Goal: Task Accomplishment & Management: Complete application form

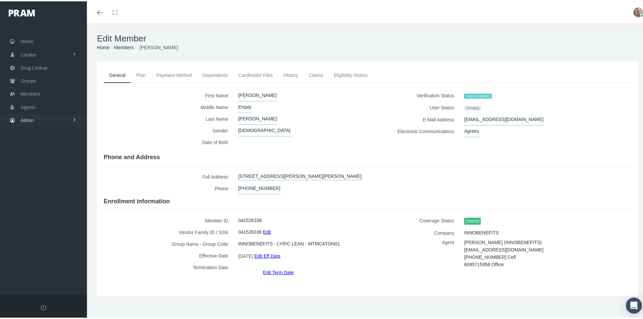
click at [28, 115] on span "Admin" at bounding box center [27, 119] width 13 height 13
click at [45, 167] on span "Group Billing" at bounding box center [40, 170] width 27 height 11
click at [49, 204] on span "Multiple Group Invoice" at bounding box center [49, 207] width 47 height 11
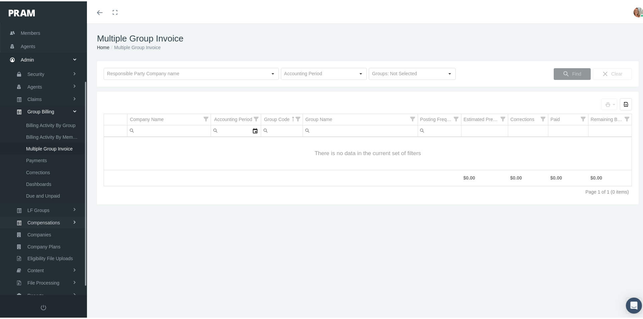
scroll to position [87, 0]
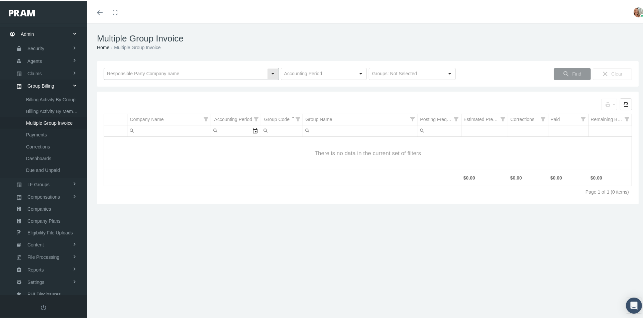
click at [200, 71] on input "text" at bounding box center [185, 72] width 163 height 11
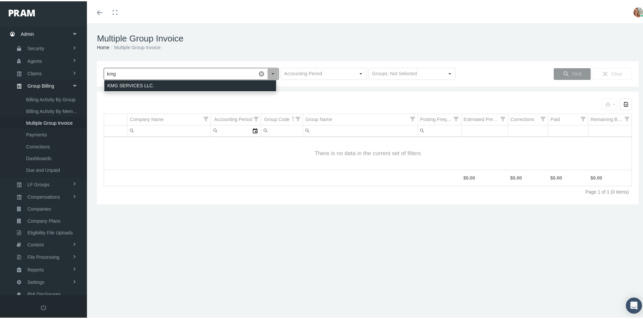
click at [195, 82] on div "KMG SERVICES LLC." at bounding box center [190, 84] width 172 height 11
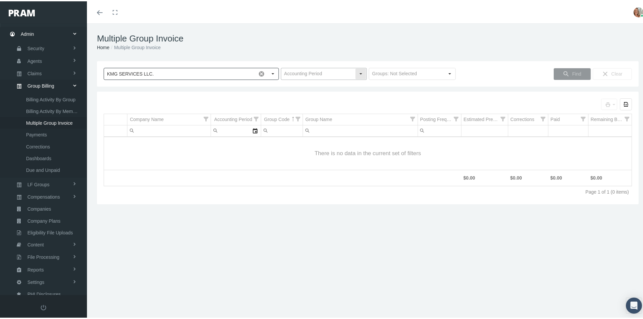
type input "KMG SERVICES LLC."
click at [294, 74] on input "text" at bounding box center [318, 72] width 74 height 11
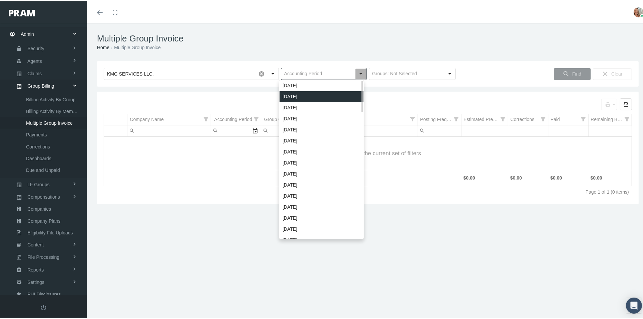
click at [304, 93] on div "[DATE]" at bounding box center [322, 95] width 84 height 11
type input "[DATE]"
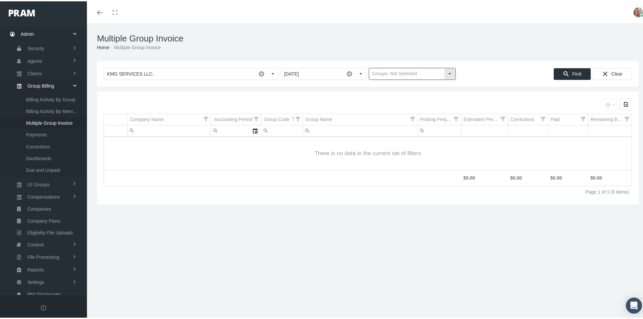
click at [415, 73] on input "text" at bounding box center [406, 72] width 75 height 11
click at [409, 94] on div "Traditional Groups" at bounding box center [409, 95] width 85 height 11
type input "Traditional Groups"
click at [573, 72] on span "Find" at bounding box center [576, 72] width 9 height 5
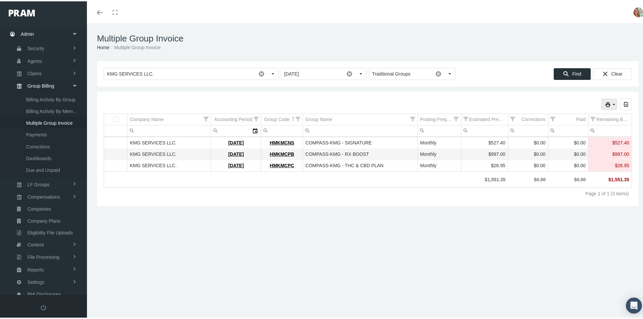
click at [605, 101] on icon "print" at bounding box center [608, 103] width 6 height 6
click at [572, 117] on div "Invoice" at bounding box center [574, 114] width 76 height 11
click at [605, 103] on icon "print" at bounding box center [608, 103] width 6 height 6
click at [573, 135] on div "Invoice Details (by Member)" at bounding box center [574, 136] width 76 height 11
click at [605, 105] on icon "print" at bounding box center [608, 103] width 6 height 6
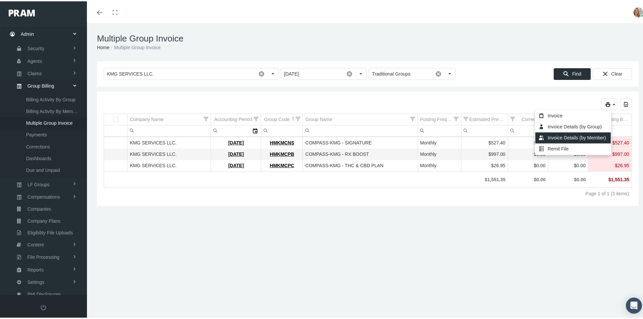
click at [582, 135] on div "Invoice Details (by Member)" at bounding box center [574, 136] width 76 height 11
click at [605, 103] on icon "print" at bounding box center [608, 103] width 6 height 6
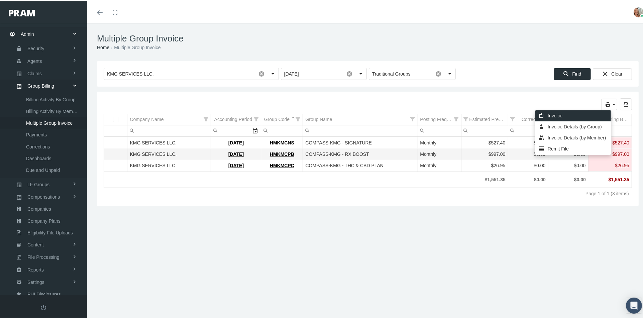
click at [575, 114] on div "Invoice" at bounding box center [574, 114] width 76 height 11
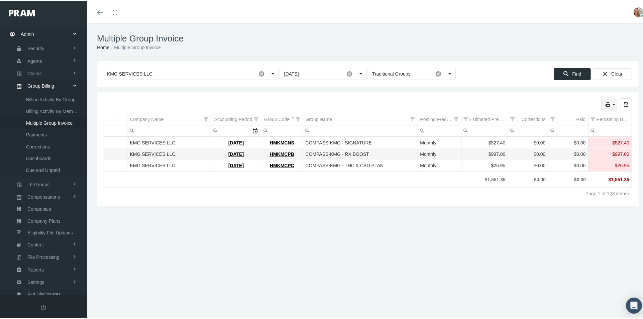
click at [605, 103] on icon "print" at bounding box center [608, 103] width 6 height 6
click at [562, 128] on div "Invoice Details (by Group)" at bounding box center [574, 125] width 76 height 11
click at [605, 103] on icon "print" at bounding box center [608, 103] width 6 height 6
click at [575, 145] on div "Remit File" at bounding box center [574, 147] width 76 height 11
click at [605, 103] on icon "print" at bounding box center [608, 103] width 6 height 6
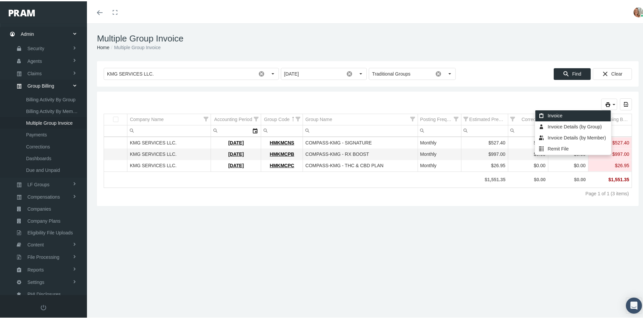
click at [578, 116] on div "Invoice" at bounding box center [574, 114] width 76 height 11
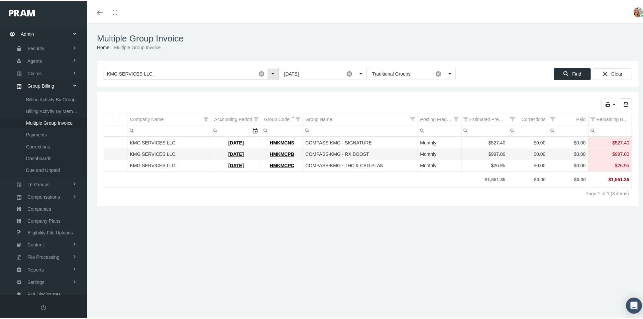
click at [187, 71] on input "KMG SERVICES LLC." at bounding box center [180, 72] width 152 height 11
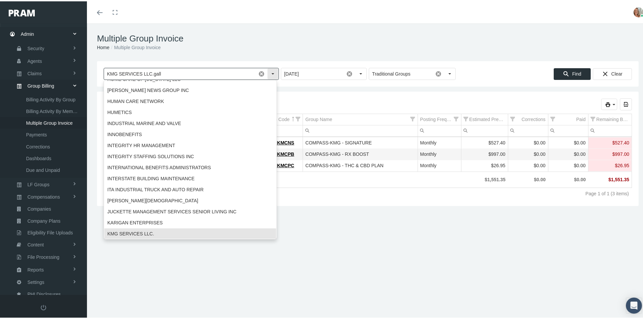
scroll to position [0, 0]
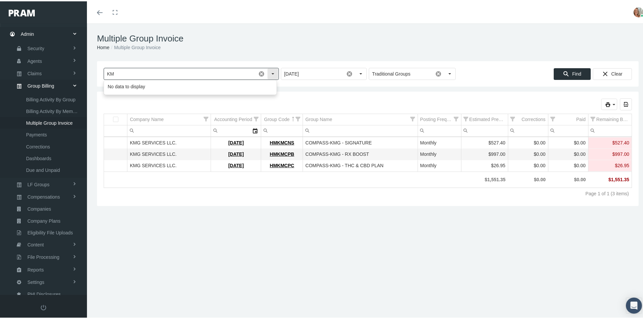
type input "K"
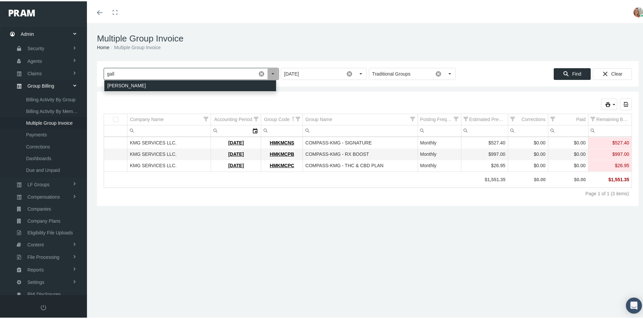
click at [168, 81] on div "GALLAGHER" at bounding box center [190, 84] width 172 height 11
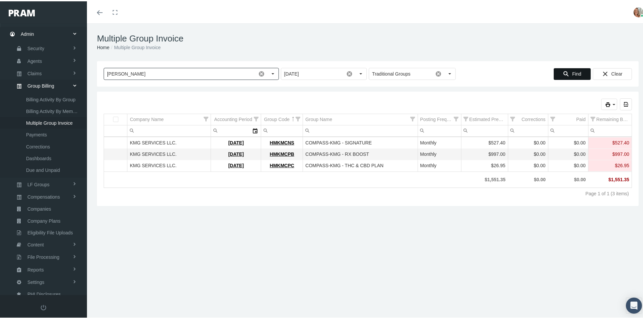
type input "GALLAGHER"
click at [565, 74] on div "Find" at bounding box center [572, 72] width 36 height 11
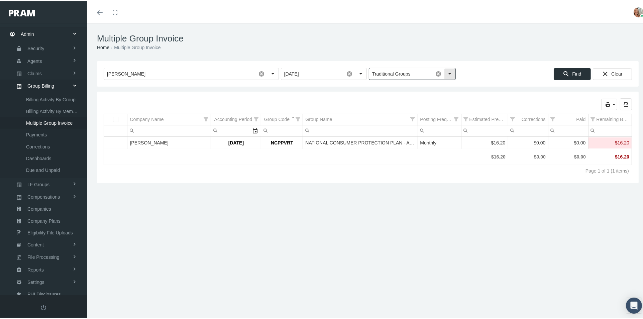
click at [395, 75] on input "Traditional Groups" at bounding box center [401, 72] width 64 height 11
drag, startPoint x: 413, startPoint y: 71, endPoint x: 434, endPoint y: 80, distance: 23.2
click at [414, 71] on input "Traditional Groups" at bounding box center [401, 72] width 64 height 11
click at [602, 107] on div "print" at bounding box center [609, 103] width 15 height 11
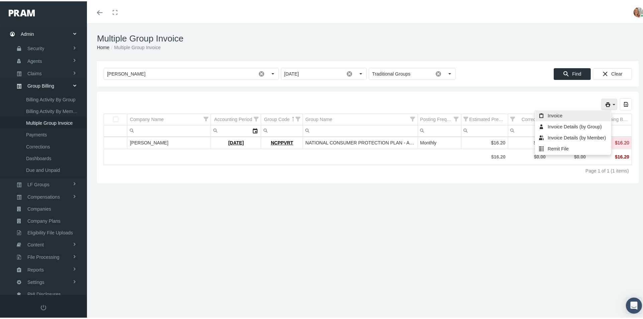
click at [551, 113] on div "Invoice" at bounding box center [574, 114] width 76 height 11
click at [605, 105] on icon "print" at bounding box center [608, 103] width 6 height 6
click at [563, 116] on div "Invoice" at bounding box center [574, 114] width 76 height 11
click at [611, 100] on icon "print" at bounding box center [614, 103] width 6 height 6
click at [581, 138] on div "Invoice Details (by Member)" at bounding box center [574, 136] width 76 height 11
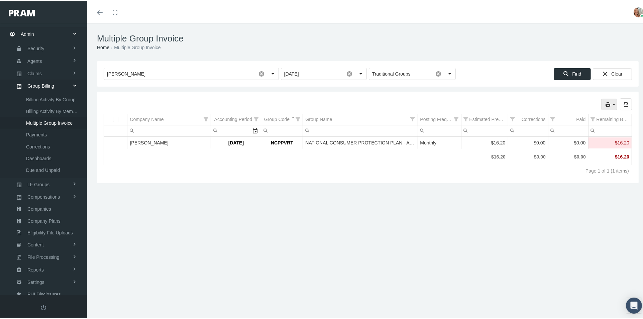
click at [602, 103] on div "print" at bounding box center [609, 103] width 15 height 11
click at [581, 133] on div "Invoice Details (by Member)" at bounding box center [574, 136] width 76 height 11
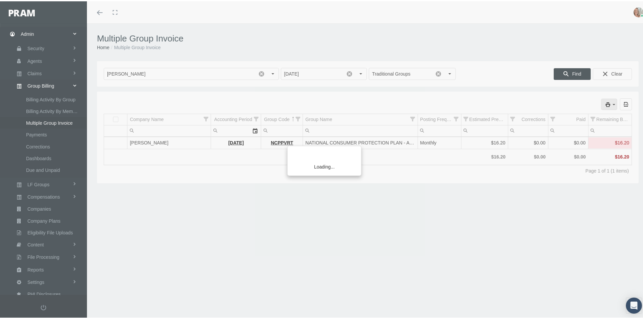
click at [603, 106] on div "Loading..." at bounding box center [321, 159] width 643 height 319
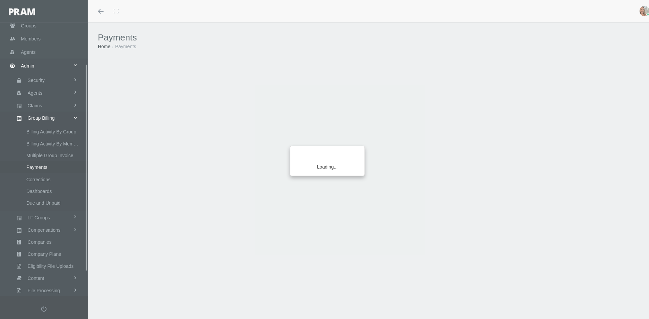
scroll to position [87, 0]
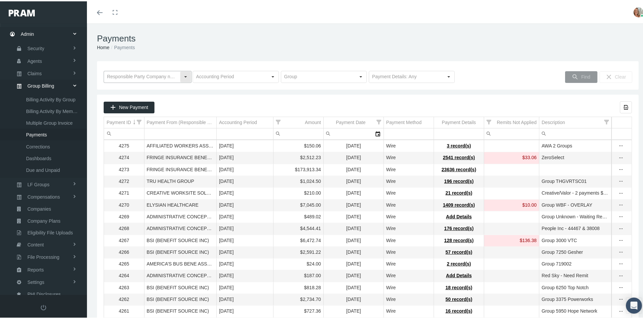
click at [163, 73] on input "text" at bounding box center [142, 75] width 76 height 11
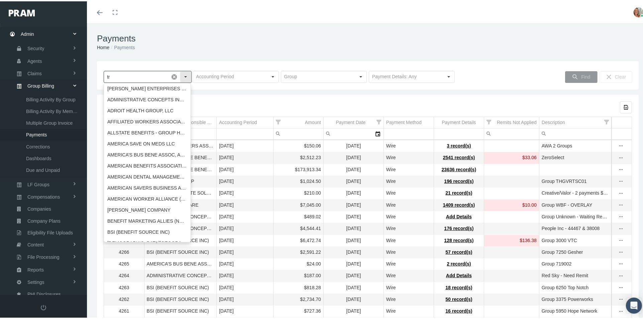
type input "t"
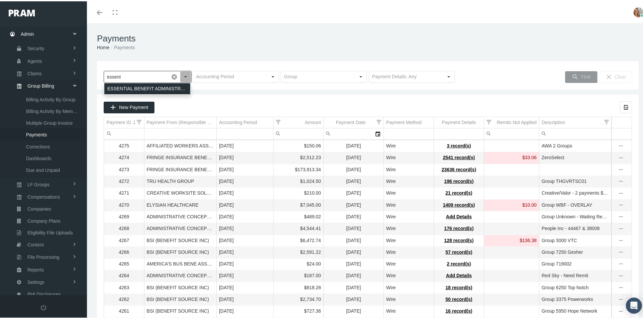
click at [157, 90] on div "ESSENTIAL BENEFIT ADMINISTRATORS" at bounding box center [147, 87] width 86 height 11
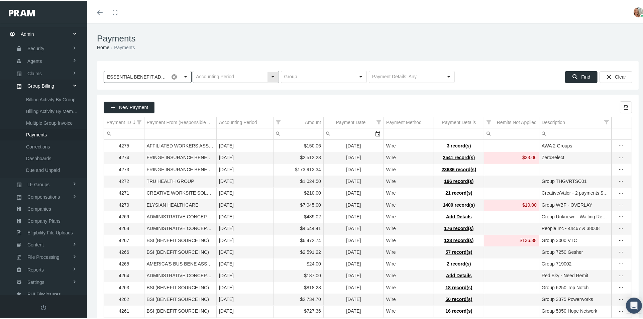
type input "ESSENTIAL BENEFIT ADMINISTRATORS"
click at [222, 73] on input "text" at bounding box center [230, 75] width 74 height 11
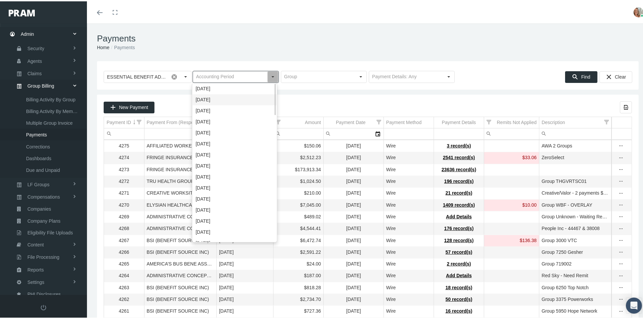
drag, startPoint x: 227, startPoint y: 102, endPoint x: 232, endPoint y: 97, distance: 7.3
click at [227, 102] on div "[DATE]" at bounding box center [235, 98] width 84 height 11
type input "[DATE]"
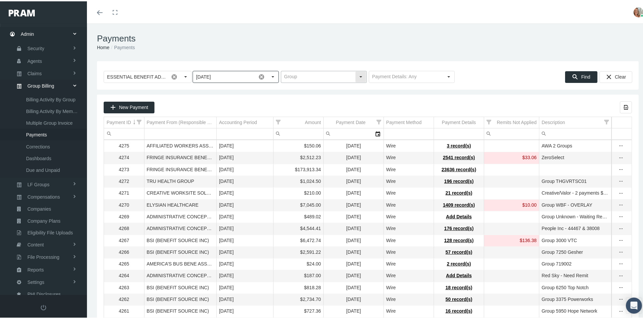
click at [306, 77] on input "text" at bounding box center [318, 75] width 74 height 11
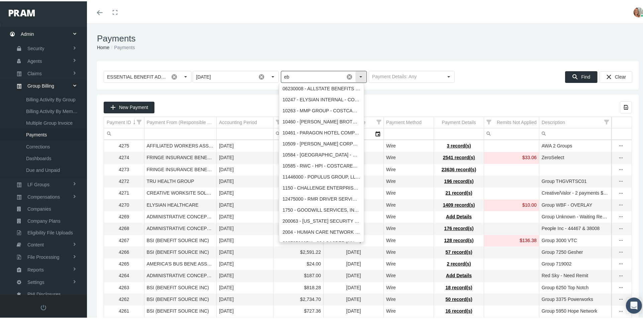
type input "e"
type input "t"
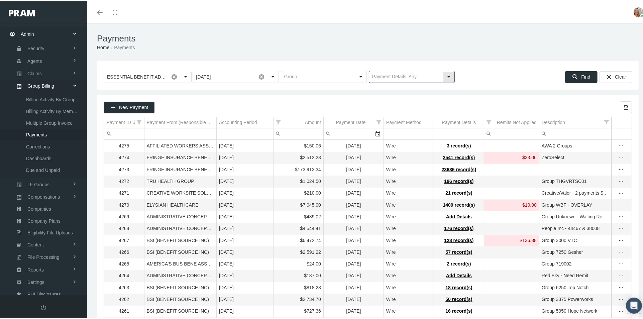
click at [381, 77] on input "text" at bounding box center [406, 75] width 74 height 11
click at [136, 108] on span "New Payment" at bounding box center [133, 105] width 29 height 5
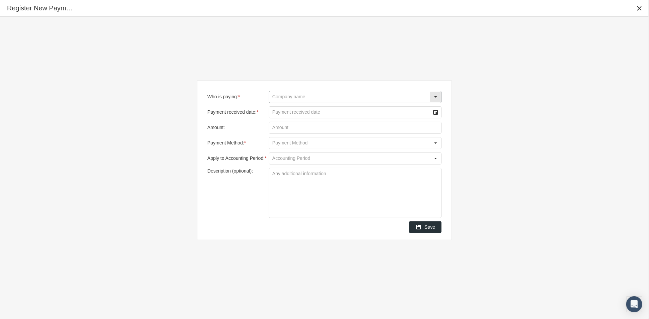
click at [315, 99] on input "Who is paying: *" at bounding box center [349, 96] width 161 height 11
type input "t"
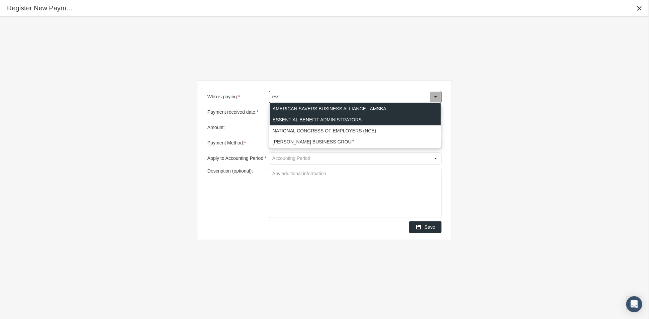
click at [326, 117] on div "ESSENTIAL BENEFIT ADMINISTRATORS" at bounding box center [355, 119] width 171 height 11
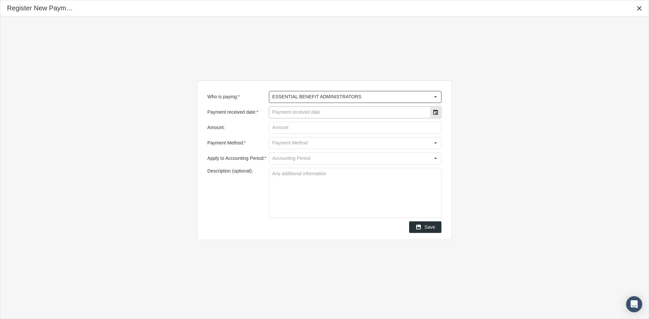
type input "ESSENTIAL BENEFIT ADMINISTRATORS"
click at [299, 112] on input "Payment received date: *" at bounding box center [349, 112] width 161 height 11
click at [433, 112] on div "Select" at bounding box center [435, 112] width 11 height 11
click at [309, 157] on span "2" at bounding box center [309, 156] width 3 height 6
click at [414, 126] on input "Amount:" at bounding box center [355, 127] width 172 height 11
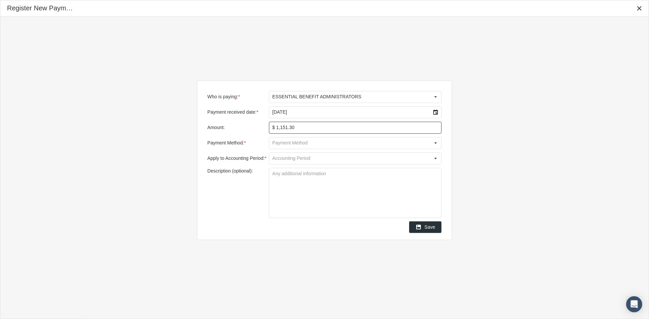
type input "$ 1,151.38"
click at [427, 141] on input "Payment Method: *" at bounding box center [349, 142] width 161 height 11
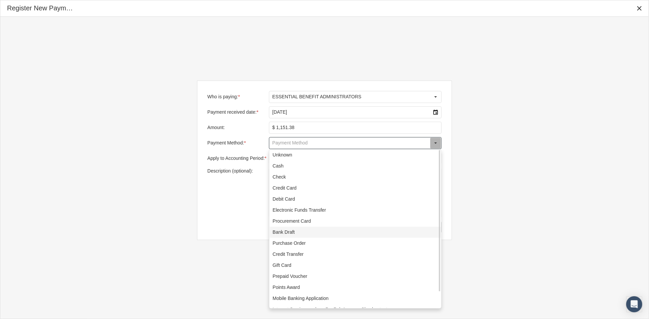
scroll to position [18, 0]
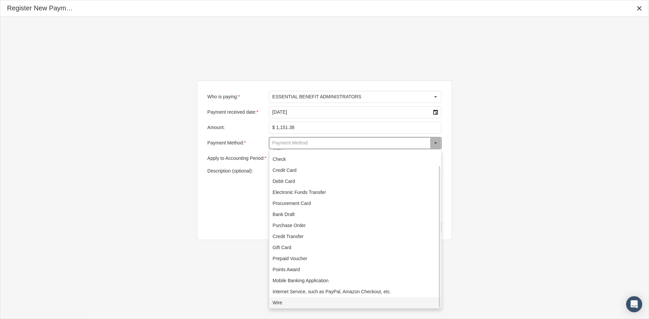
click at [331, 299] on div "Wire" at bounding box center [355, 302] width 171 height 11
type input "Wire"
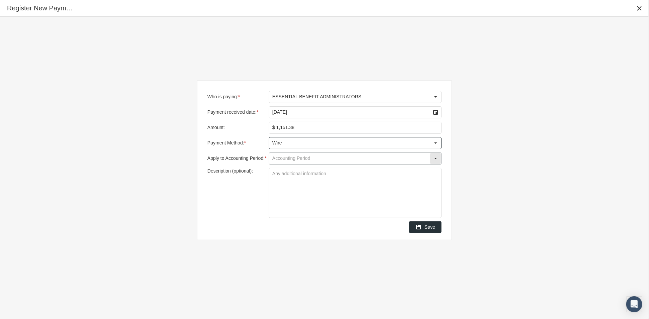
click at [406, 159] on input "Apply to Accounting Period: *" at bounding box center [349, 158] width 161 height 11
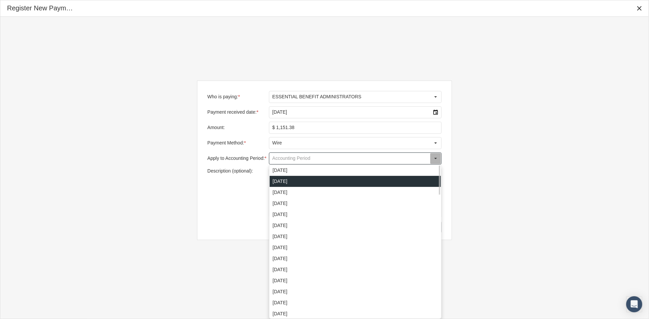
click at [393, 177] on div "September 2025" at bounding box center [355, 181] width 171 height 11
type input "September 2025"
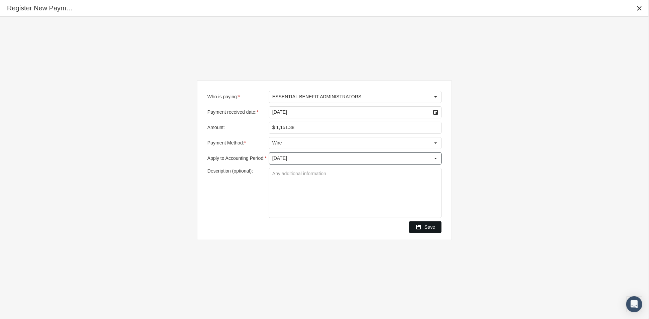
click at [430, 228] on span "Save" at bounding box center [430, 226] width 11 height 5
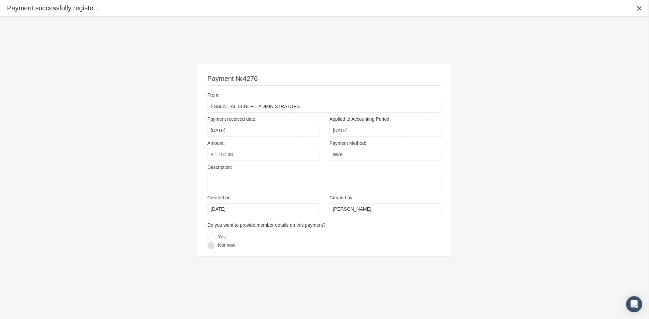
click at [211, 246] on div at bounding box center [210, 245] width 7 height 7
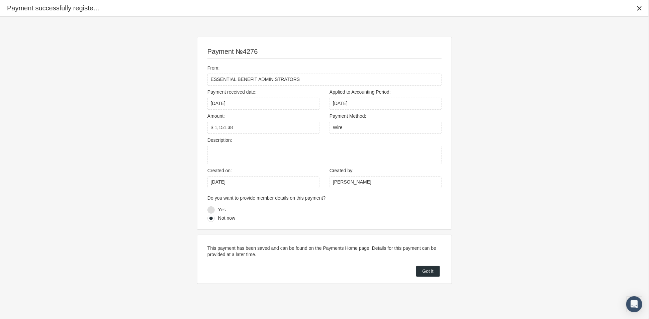
click at [214, 207] on div at bounding box center [210, 209] width 7 height 7
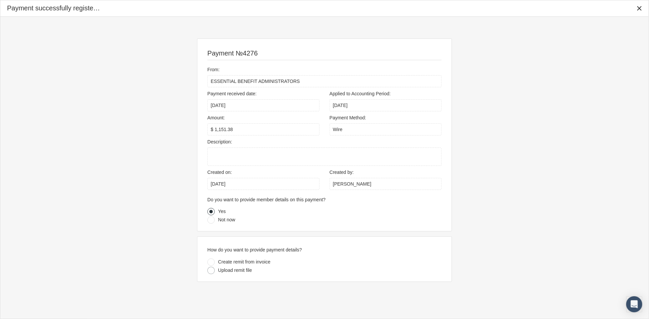
click at [212, 270] on div at bounding box center [210, 270] width 7 height 7
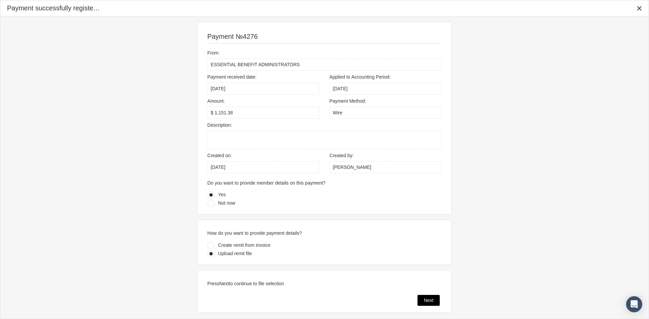
click at [433, 303] on div "Next" at bounding box center [429, 300] width 22 height 10
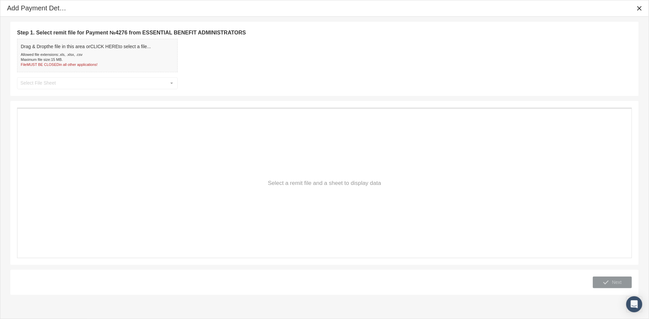
click at [95, 57] on div "Maximum file size: 15 MB ." at bounding box center [86, 59] width 130 height 5
click at [174, 82] on div "Select" at bounding box center [171, 83] width 11 height 11
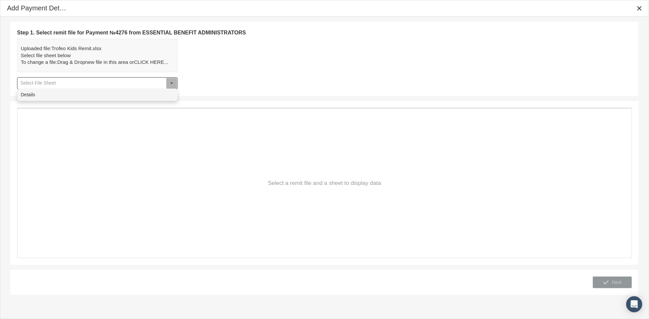
click at [159, 97] on div "Details" at bounding box center [97, 94] width 159 height 11
type input "Details"
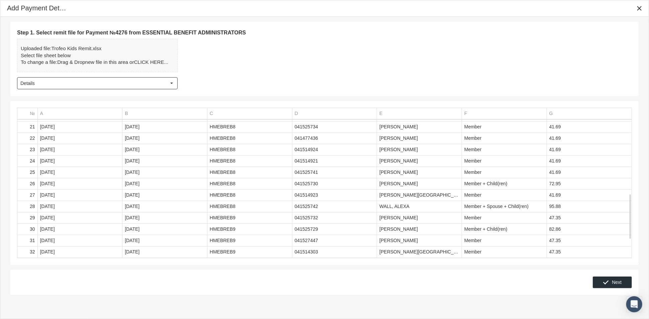
scroll to position [282, 0]
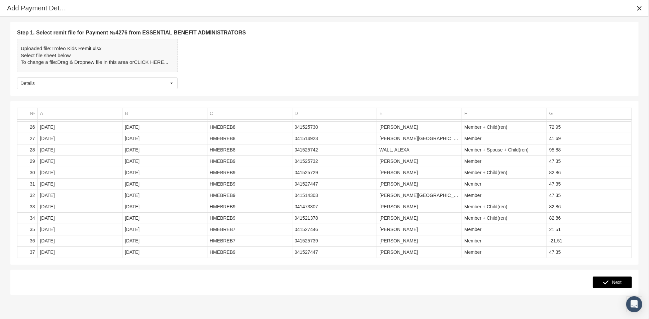
click at [613, 283] on span "Next" at bounding box center [617, 282] width 10 height 5
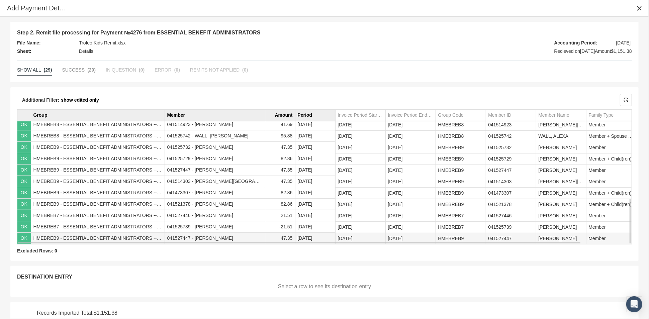
scroll to position [26, 0]
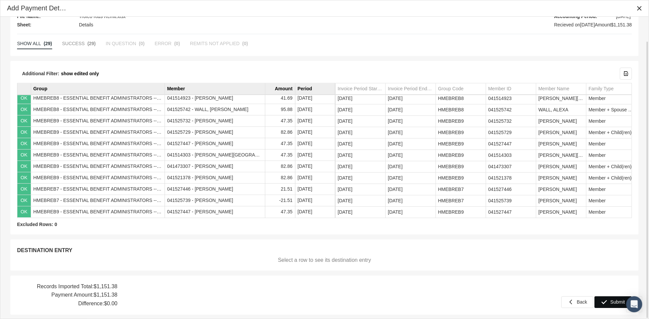
click at [611, 301] on span "Submit" at bounding box center [618, 301] width 15 height 5
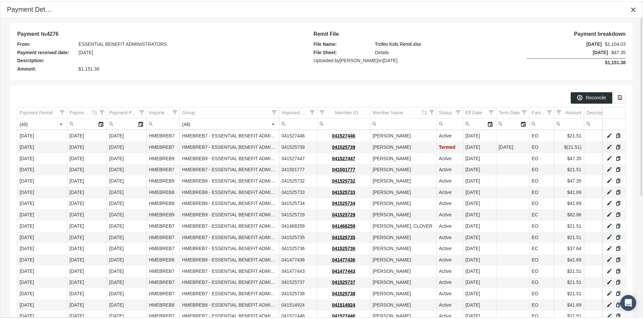
scroll to position [204, 0]
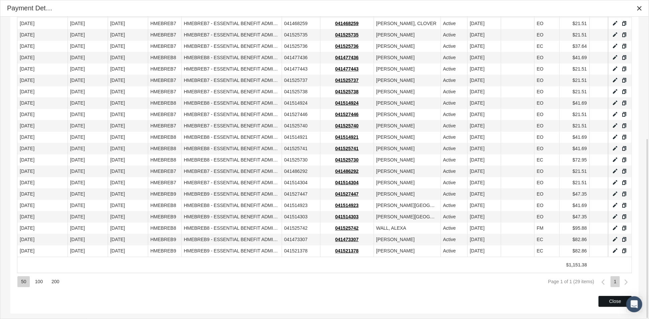
click at [610, 300] on span "Close" at bounding box center [615, 301] width 12 height 5
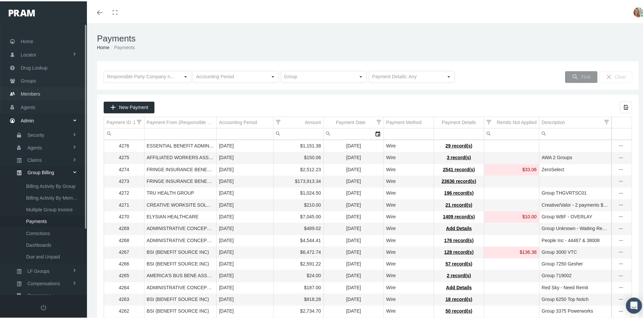
click at [47, 91] on link "Members" at bounding box center [43, 92] width 87 height 13
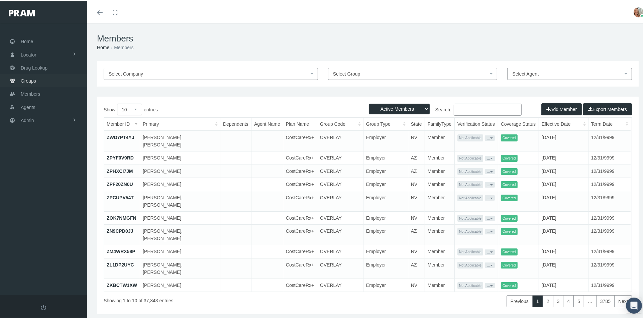
click at [51, 81] on link "Groups" at bounding box center [43, 79] width 87 height 13
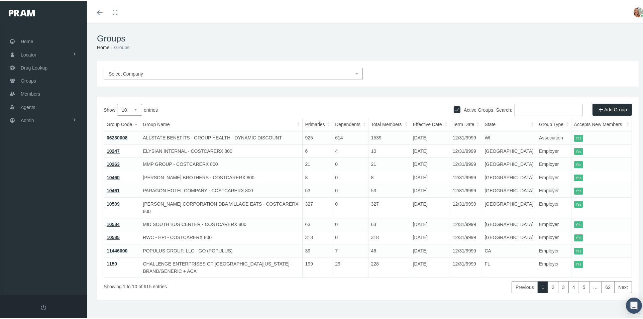
click at [530, 110] on input "Search:" at bounding box center [549, 109] width 68 height 12
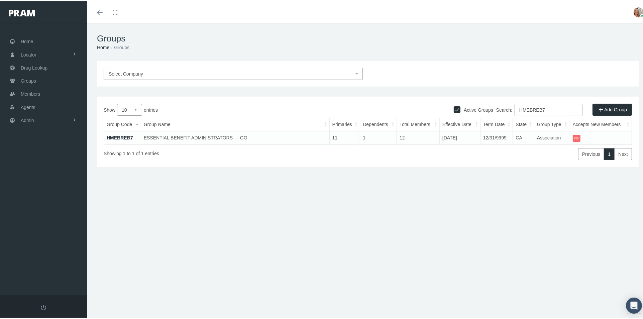
type input "HMEBREB7"
click at [119, 135] on link "HMEBREB7" at bounding box center [120, 136] width 26 height 5
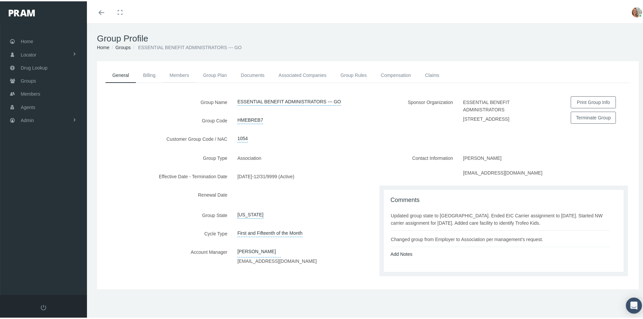
click at [176, 73] on link "Members" at bounding box center [179, 74] width 33 height 15
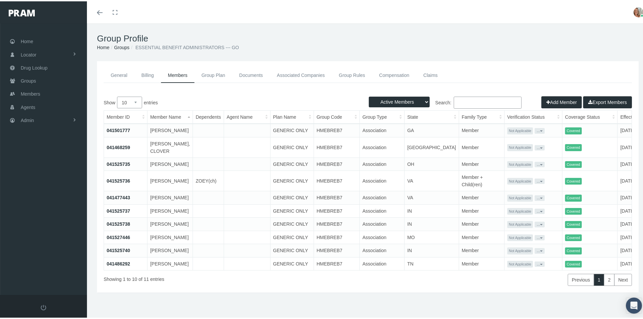
click at [543, 103] on button "Add Member" at bounding box center [562, 101] width 40 height 12
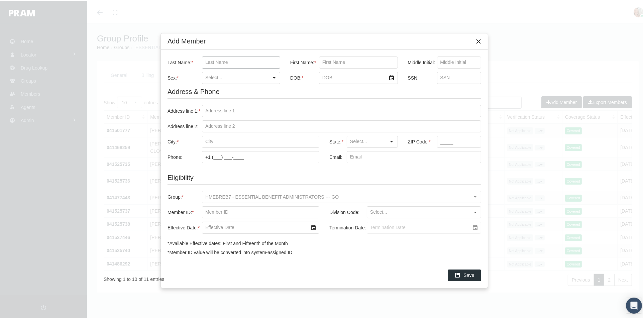
click at [224, 60] on input "Last Name: *" at bounding box center [241, 61] width 78 height 11
type input "[PERSON_NAME]"
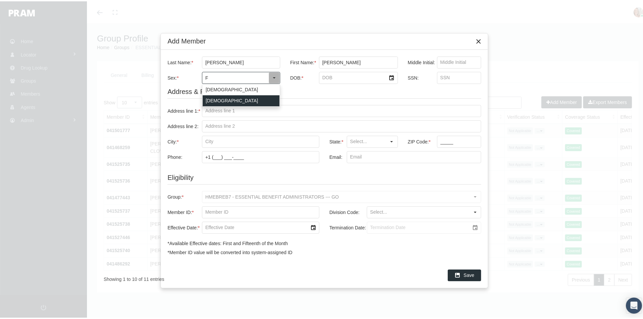
click at [224, 103] on div "[DEMOGRAPHIC_DATA]" at bounding box center [241, 99] width 77 height 11
type input "[DEMOGRAPHIC_DATA]"
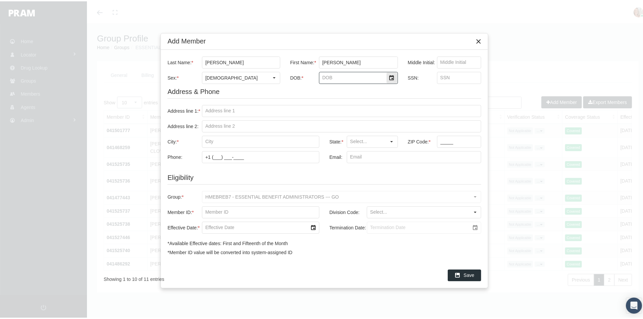
click at [353, 75] on input "DOB: *" at bounding box center [352, 76] width 67 height 11
click at [393, 78] on div "Select" at bounding box center [392, 76] width 11 height 11
click at [376, 77] on input "08/18/1984" at bounding box center [352, 76] width 67 height 11
click at [378, 73] on input "08/18/1984" at bounding box center [352, 76] width 67 height 11
type input "8/18/1984"
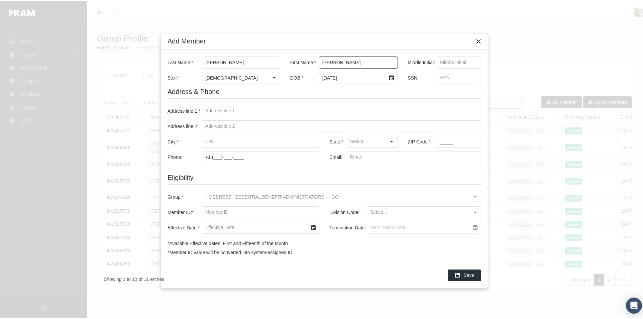
click at [374, 64] on input "BRANDY" at bounding box center [358, 61] width 78 height 11
click at [439, 78] on input "SSN:" at bounding box center [460, 76] width 44 height 11
type input "490928434"
click at [256, 107] on input "Address line 1: *" at bounding box center [341, 109] width 279 height 11
type input "[STREET_ADDRESS]"
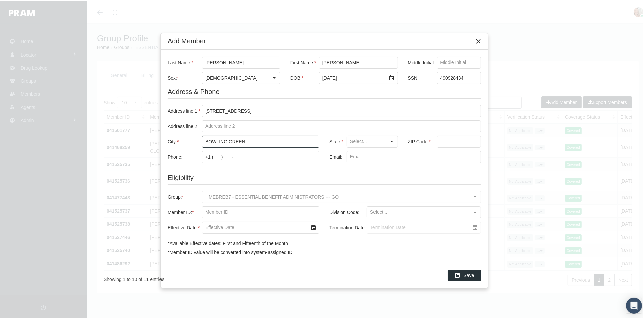
type input "BOWLING GREEN"
click at [359, 222] on div "MO" at bounding box center [373, 218] width 50 height 11
type input "MO"
click at [442, 138] on input "_____" at bounding box center [460, 140] width 44 height 11
type input "63334"
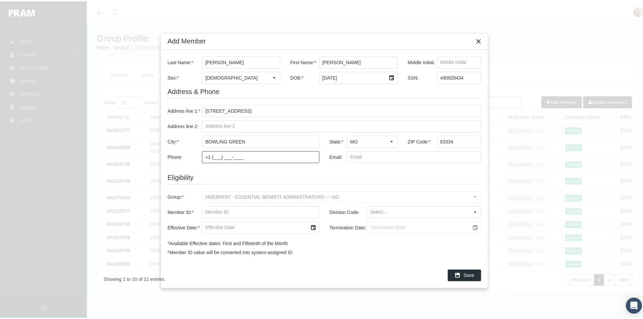
click at [250, 156] on input "+1 (___) ___-____" at bounding box center [260, 155] width 117 height 11
type input "[PHONE_NUMBER]"
click at [356, 154] on input "Email:" at bounding box center [414, 155] width 134 height 11
click at [276, 209] on input "Member ID: *" at bounding box center [260, 210] width 117 height 11
drag, startPoint x: 464, startPoint y: 77, endPoint x: 431, endPoint y: 76, distance: 32.8
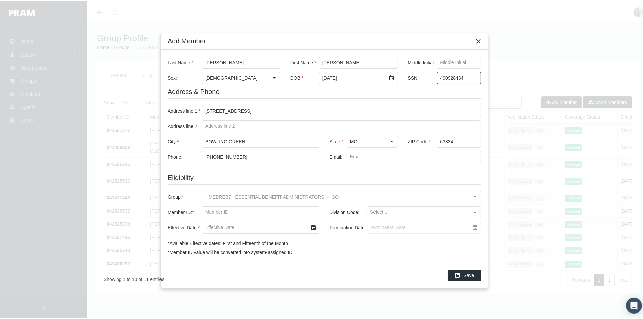
click at [429, 76] on div "SSN: 490928434" at bounding box center [442, 74] width 79 height 15
click at [220, 206] on div at bounding box center [260, 211] width 117 height 12
click at [223, 209] on input "Member ID: *" at bounding box center [260, 210] width 117 height 11
paste input "490928434"
type input "490928434"
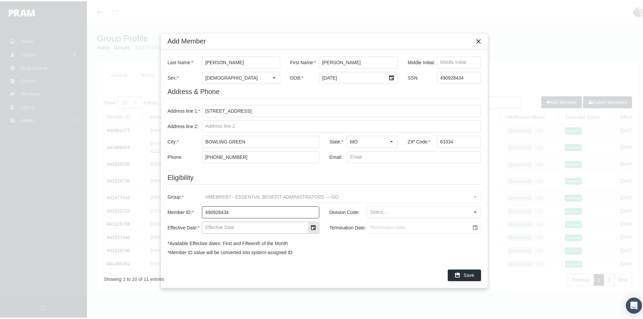
click at [258, 222] on input "Effective Date: *" at bounding box center [254, 226] width 105 height 11
click at [309, 227] on div "Select" at bounding box center [313, 226] width 11 height 11
click at [228, 154] on span "1" at bounding box center [229, 155] width 3 height 6
click at [448, 229] on input "Termination Date:" at bounding box center [418, 226] width 102 height 11
type input "[DATE]"
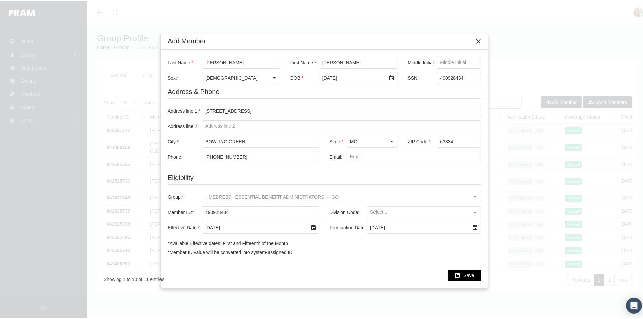
click at [467, 274] on span "Save" at bounding box center [469, 273] width 11 height 5
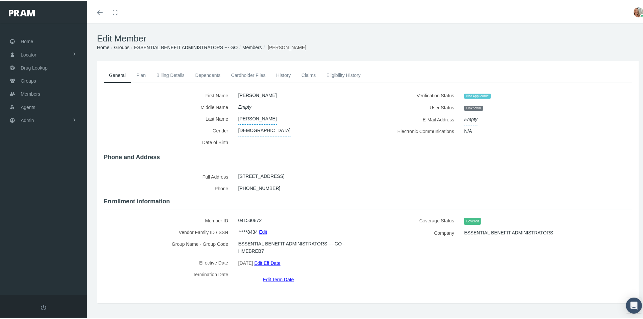
click at [204, 75] on link "Dependents" at bounding box center [208, 74] width 36 height 15
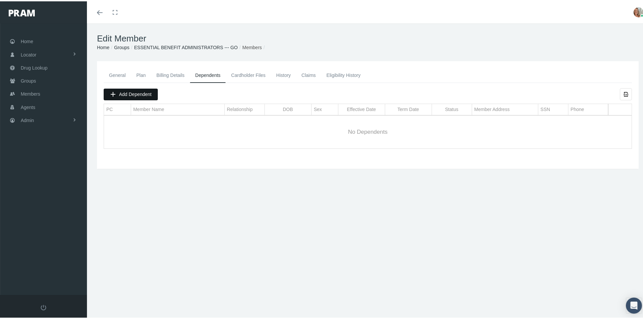
click at [150, 91] on span "Add Dependent" at bounding box center [135, 92] width 32 height 5
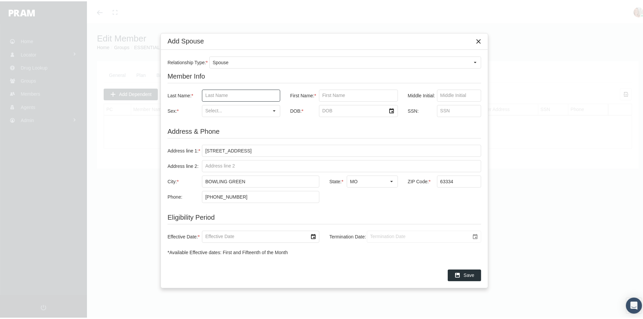
click at [223, 93] on input "Last Name: *" at bounding box center [241, 94] width 78 height 11
type input "[PERSON_NAME]"
click at [230, 120] on div "[DEMOGRAPHIC_DATA]" at bounding box center [241, 121] width 77 height 11
type input "[DEMOGRAPHIC_DATA]"
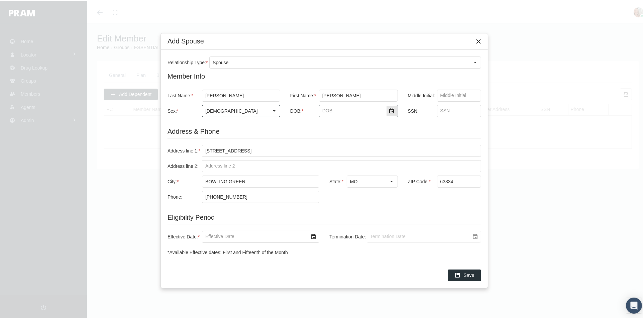
click at [328, 111] on input "DOB: *" at bounding box center [352, 109] width 67 height 11
type input "[DATE]"
click at [444, 111] on input "SSN:" at bounding box center [460, 109] width 44 height 11
type input "494887980"
click at [313, 235] on div "Select" at bounding box center [313, 235] width 11 height 11
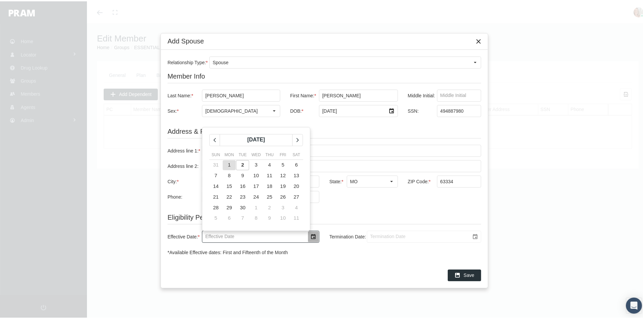
click at [229, 164] on span "1" at bounding box center [229, 164] width 3 height 6
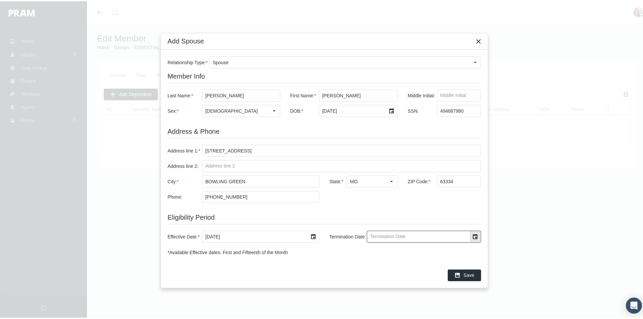
click at [473, 235] on div "Select" at bounding box center [475, 235] width 11 height 11
type input "[DATE]"
click at [470, 274] on span "Save" at bounding box center [469, 273] width 11 height 5
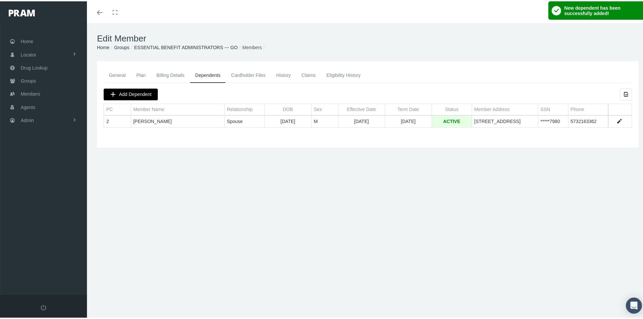
click at [147, 90] on span "Add Dependent" at bounding box center [135, 92] width 32 height 5
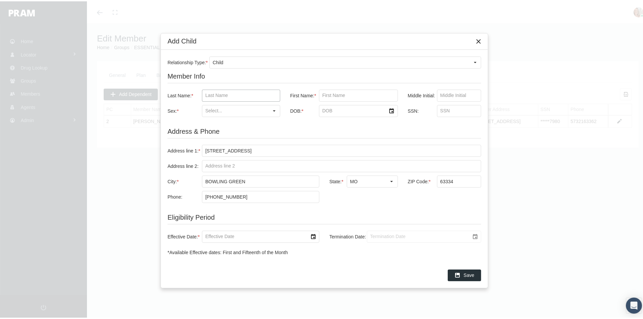
click at [235, 95] on input "Last Name: *" at bounding box center [241, 94] width 78 height 11
type input "[PERSON_NAME]"
type input "CASH"
click at [238, 108] on input "Sex: *" at bounding box center [235, 109] width 66 height 11
click at [240, 121] on div "[DEMOGRAPHIC_DATA]" at bounding box center [241, 121] width 77 height 11
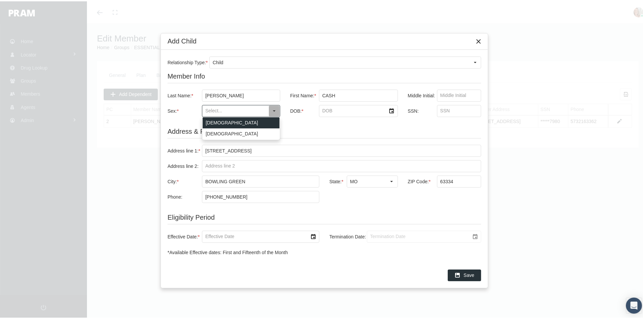
type input "[DEMOGRAPHIC_DATA]"
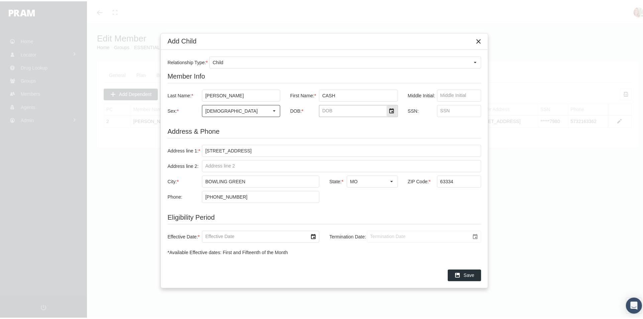
click at [330, 110] on input "DOB: *" at bounding box center [352, 109] width 67 height 11
type input "[DATE]"
click at [451, 109] on input "SSN:" at bounding box center [460, 109] width 44 height 11
type input "033897873"
click at [314, 234] on div "Select" at bounding box center [313, 235] width 11 height 11
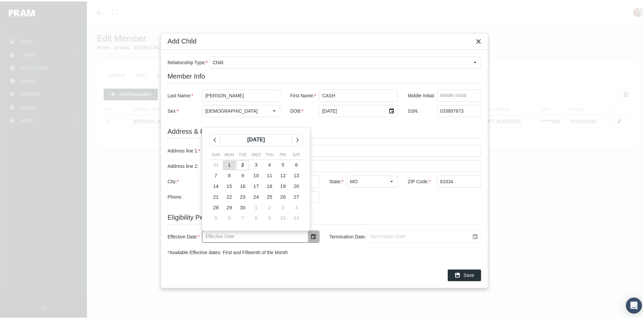
click at [231, 161] on td "1" at bounding box center [229, 164] width 13 height 11
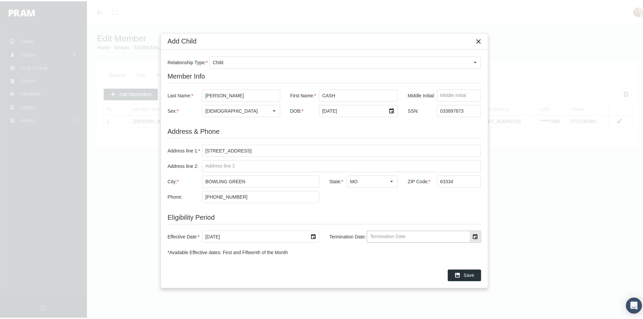
click at [475, 235] on div "Select" at bounding box center [475, 235] width 11 height 11
type input "[DATE]"
click at [464, 273] on div "Save" at bounding box center [464, 274] width 33 height 11
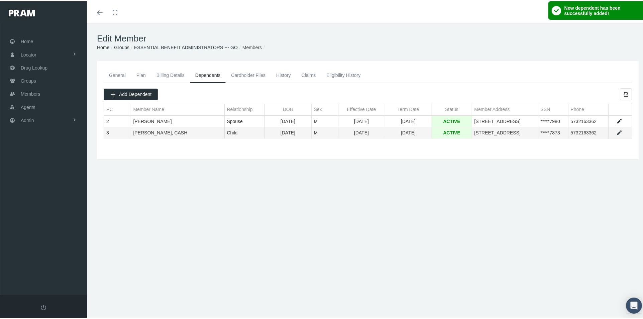
click at [257, 70] on link "Cardholder Files" at bounding box center [248, 74] width 45 height 15
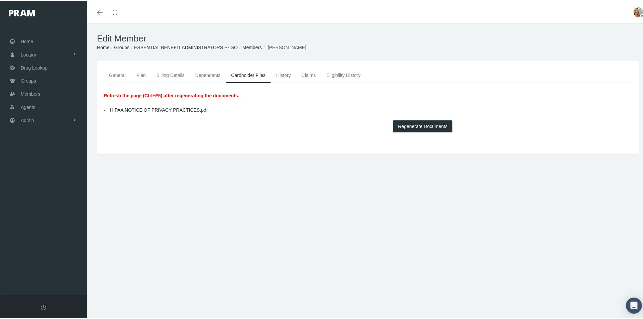
click at [427, 125] on button "Regenerate Documents" at bounding box center [423, 125] width 60 height 12
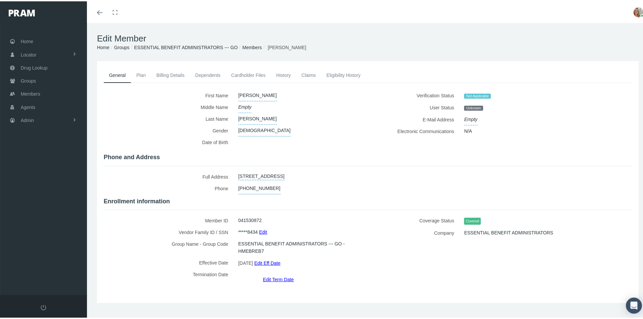
click at [256, 73] on link "Cardholder Files" at bounding box center [248, 74] width 45 height 15
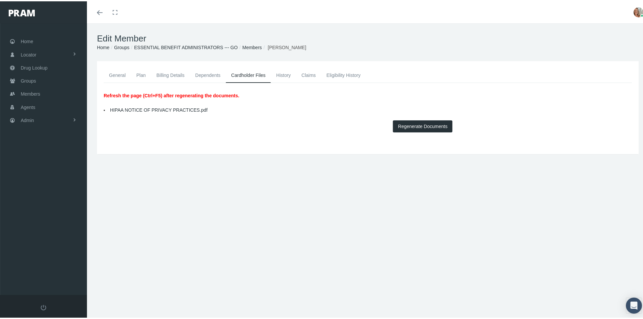
click at [411, 124] on button "Regenerate Documents" at bounding box center [423, 125] width 60 height 12
click at [211, 75] on link "Dependents" at bounding box center [208, 74] width 36 height 15
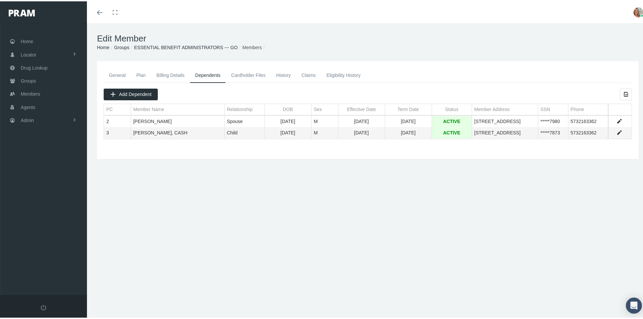
click at [122, 73] on link "General" at bounding box center [117, 74] width 27 height 15
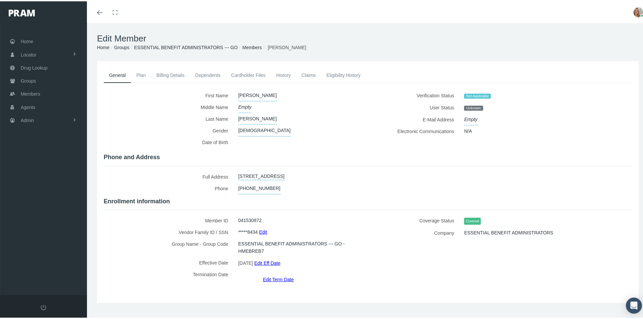
click at [146, 71] on link "Plan" at bounding box center [141, 74] width 20 height 15
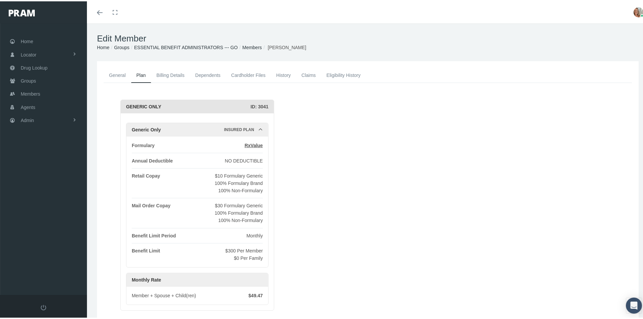
click at [166, 74] on link "Billing Details" at bounding box center [170, 74] width 39 height 15
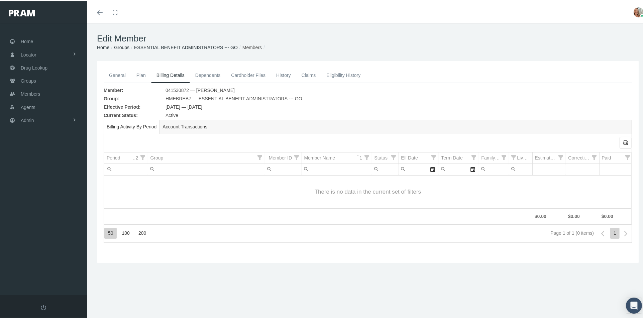
click at [218, 73] on link "Dependents" at bounding box center [208, 74] width 36 height 15
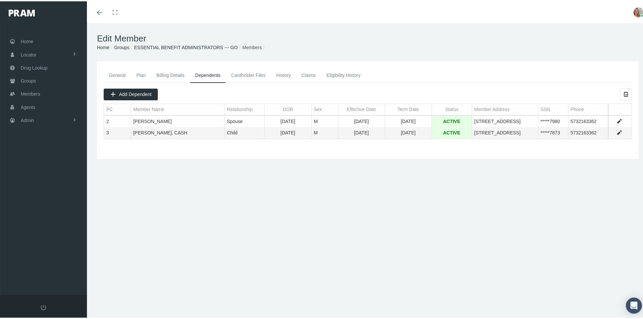
click at [259, 76] on link "Cardholder Files" at bounding box center [248, 74] width 45 height 15
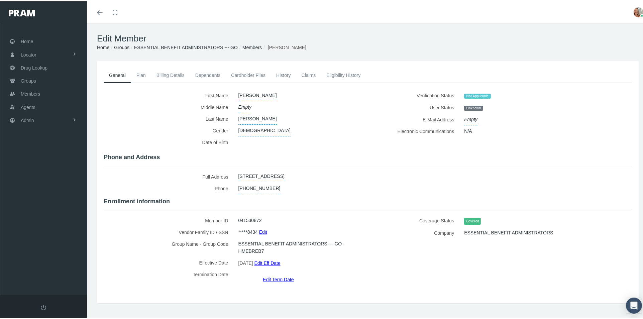
click at [254, 73] on link "Cardholder Files" at bounding box center [248, 74] width 45 height 15
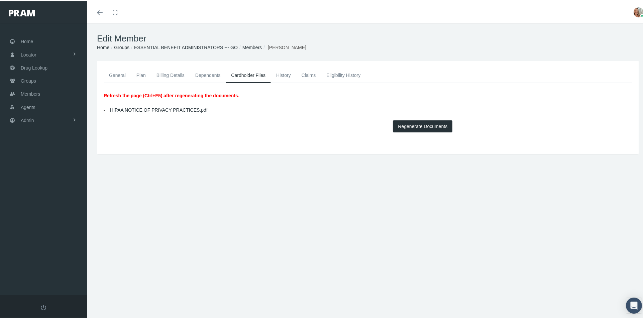
click at [413, 126] on button "Regenerate Documents" at bounding box center [423, 125] width 60 height 12
click at [283, 75] on link "History" at bounding box center [283, 74] width 25 height 15
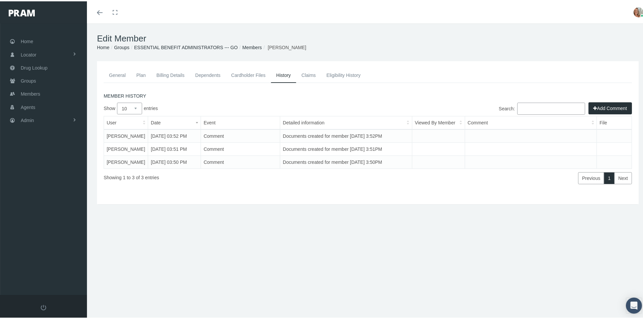
click at [342, 77] on link "Eligibility History" at bounding box center [343, 74] width 45 height 15
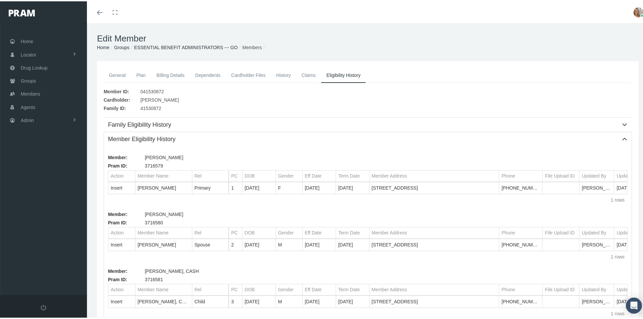
click at [285, 75] on link "History" at bounding box center [283, 74] width 25 height 15
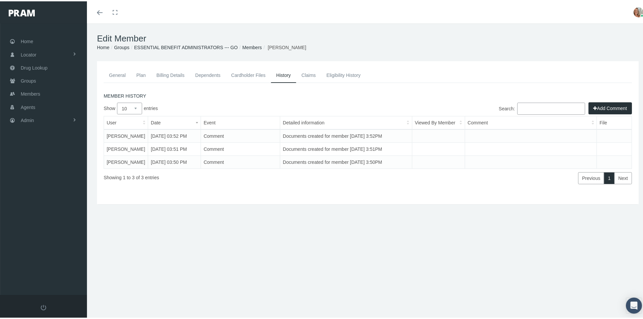
click at [306, 75] on link "Claims" at bounding box center [308, 74] width 25 height 15
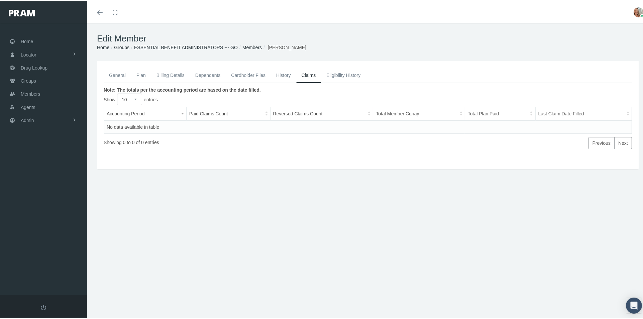
click at [143, 72] on link "Plan" at bounding box center [141, 74] width 20 height 15
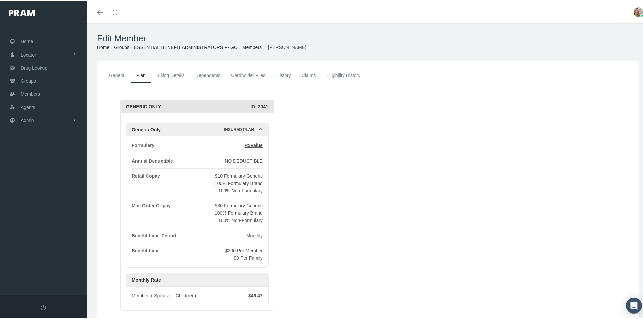
click at [162, 74] on link "Billing Details" at bounding box center [170, 74] width 39 height 15
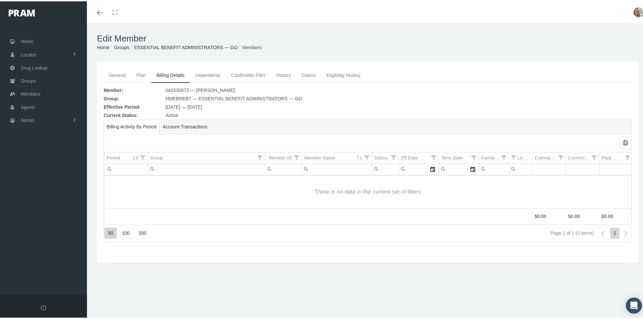
click at [202, 77] on link "Dependents" at bounding box center [208, 74] width 36 height 15
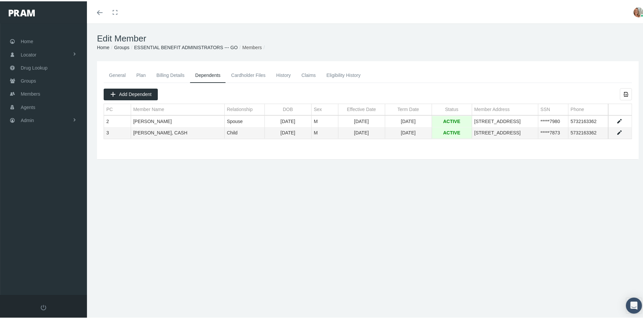
click at [254, 72] on link "Cardholder Files" at bounding box center [248, 74] width 45 height 15
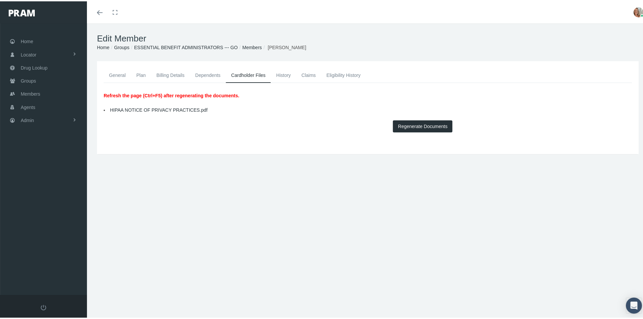
click at [406, 121] on button "Regenerate Documents" at bounding box center [423, 125] width 60 height 12
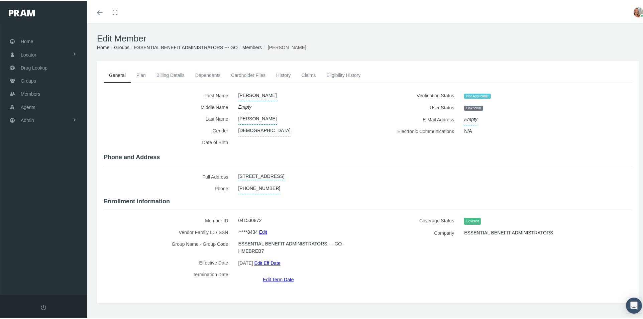
click at [216, 75] on link "Dependents" at bounding box center [208, 74] width 36 height 15
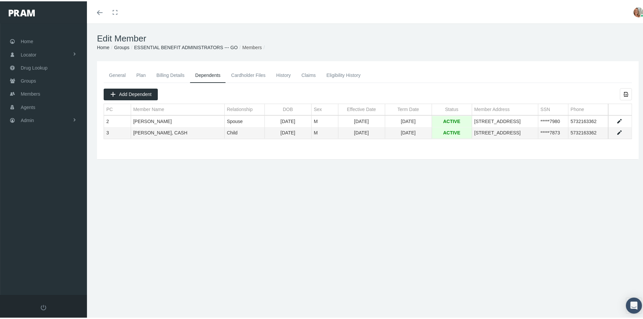
click at [240, 74] on link "Cardholder Files" at bounding box center [248, 74] width 45 height 15
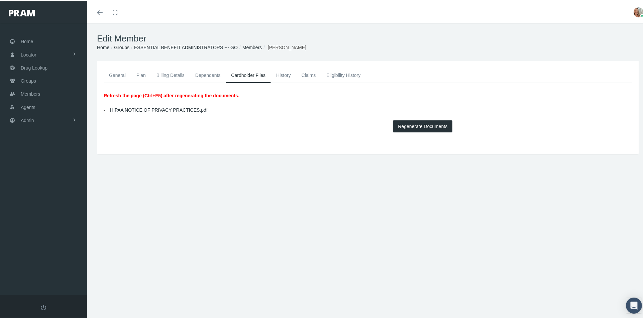
click at [114, 71] on link "General" at bounding box center [117, 74] width 27 height 15
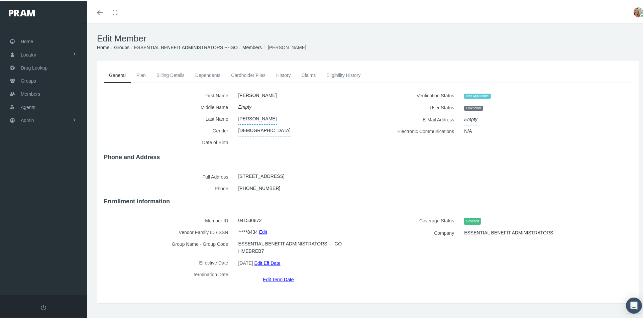
click at [252, 73] on link "Cardholder Files" at bounding box center [248, 74] width 45 height 15
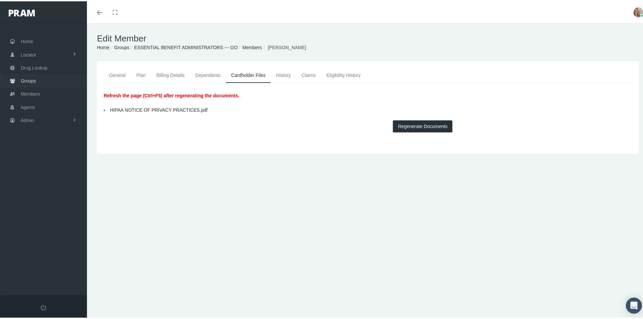
click at [36, 80] on link "Groups" at bounding box center [43, 79] width 87 height 13
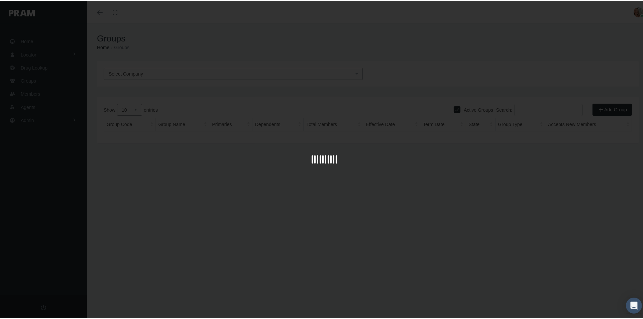
click at [177, 75] on div at bounding box center [324, 159] width 649 height 319
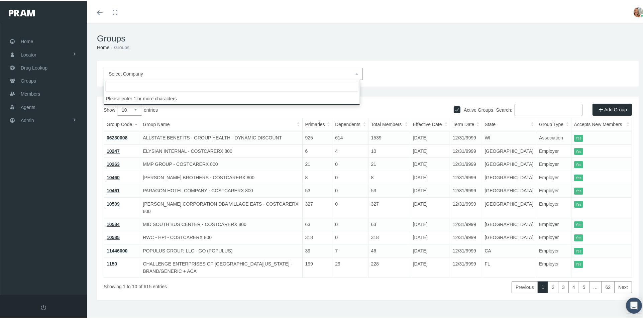
click at [177, 75] on span "Select Company" at bounding box center [231, 72] width 245 height 7
type input "essent"
select select "4826"
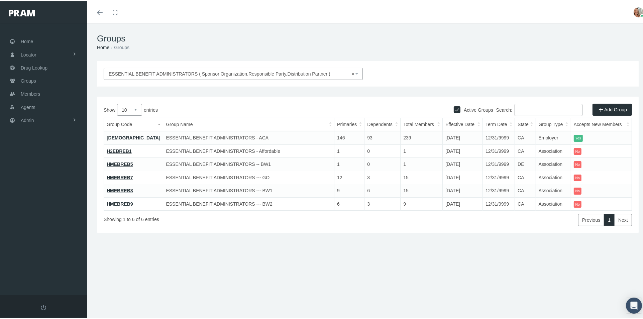
click at [112, 148] on link "H2EBREB1" at bounding box center [119, 149] width 25 height 5
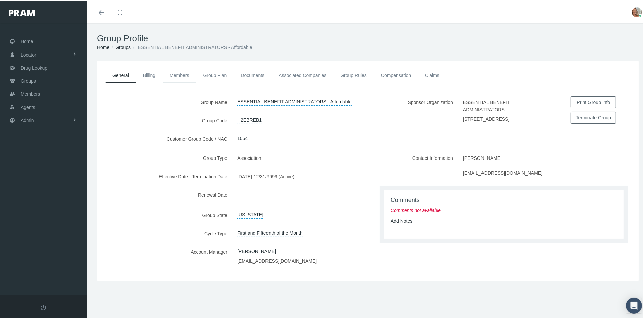
click at [179, 75] on link "Members" at bounding box center [179, 74] width 33 height 15
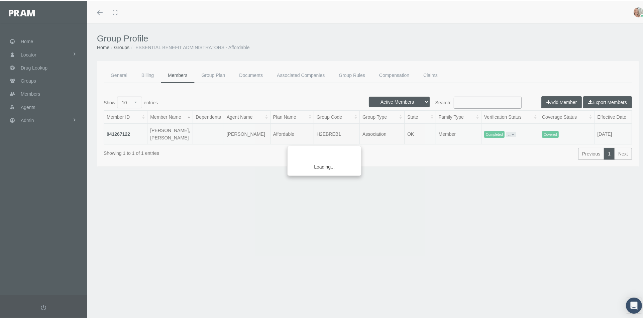
click at [117, 130] on div "Loading..." at bounding box center [321, 159] width 643 height 319
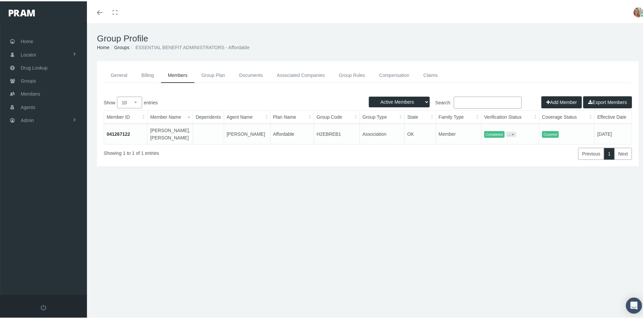
click at [117, 130] on link "041267122" at bounding box center [118, 132] width 23 height 5
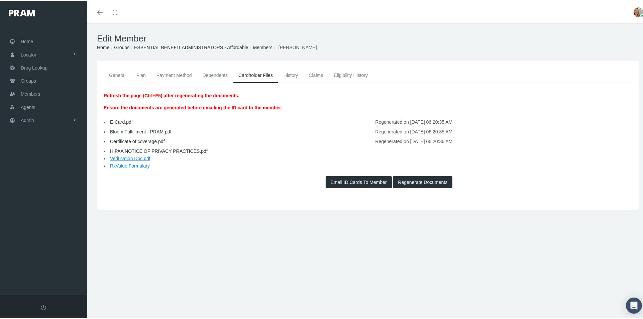
click at [121, 76] on link "General" at bounding box center [117, 74] width 27 height 15
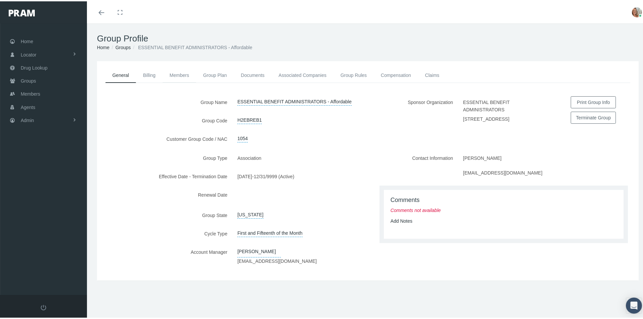
click at [185, 73] on link "Members" at bounding box center [179, 74] width 33 height 15
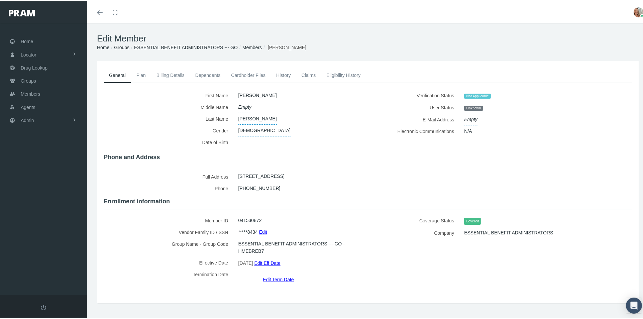
click at [204, 73] on link "Dependents" at bounding box center [208, 74] width 36 height 15
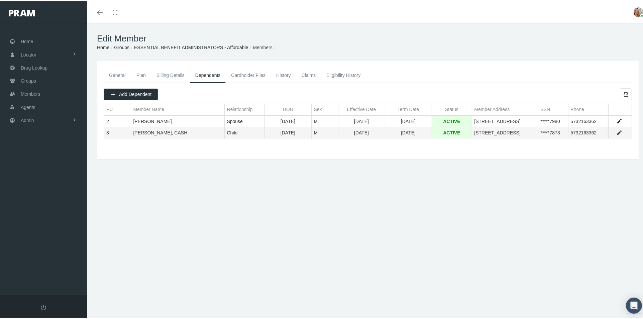
click at [252, 70] on link "Cardholder Files" at bounding box center [248, 74] width 45 height 15
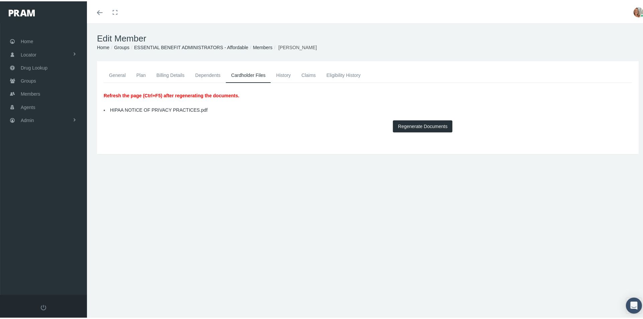
click at [188, 108] on link "HIPAA NOTICE OF PRIVACY PRACTICES.pdf" at bounding box center [159, 108] width 98 height 5
click at [285, 73] on link "History" at bounding box center [283, 74] width 25 height 15
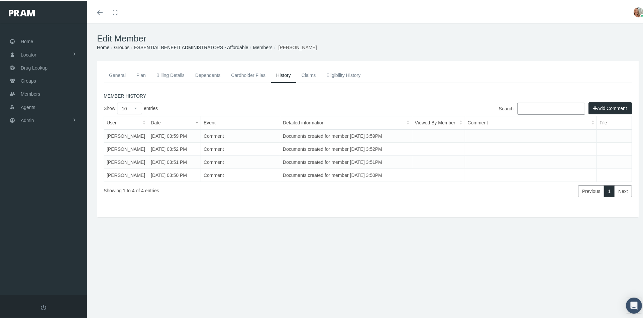
click at [253, 73] on link "Cardholder Files" at bounding box center [248, 74] width 45 height 15
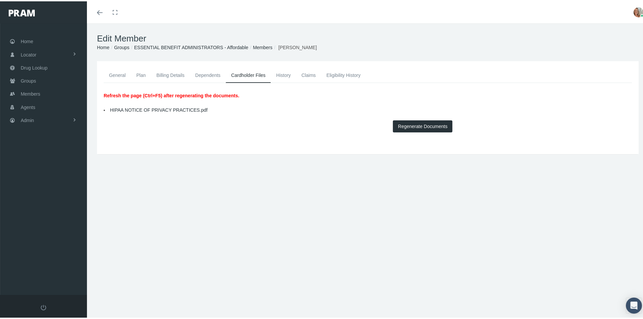
click at [116, 73] on link "General" at bounding box center [117, 74] width 27 height 15
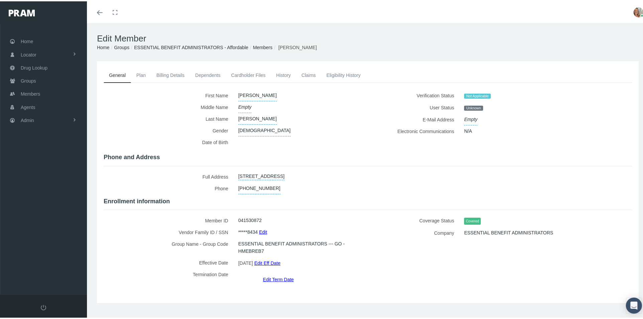
click at [252, 75] on link "Cardholder Files" at bounding box center [248, 74] width 45 height 15
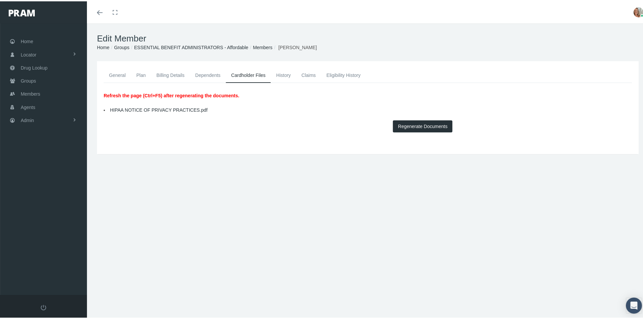
click at [409, 123] on button "Regenerate Documents" at bounding box center [423, 125] width 60 height 12
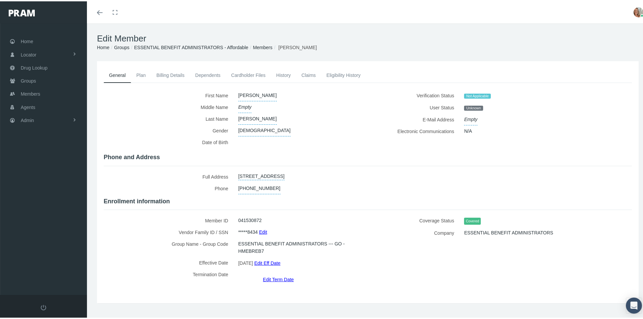
click at [249, 73] on link "Cardholder Files" at bounding box center [248, 74] width 45 height 15
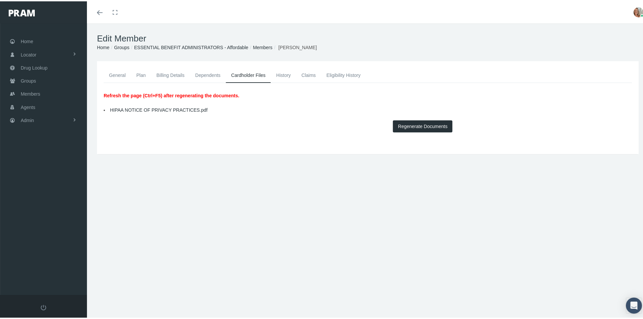
click at [114, 72] on link "General" at bounding box center [117, 74] width 27 height 15
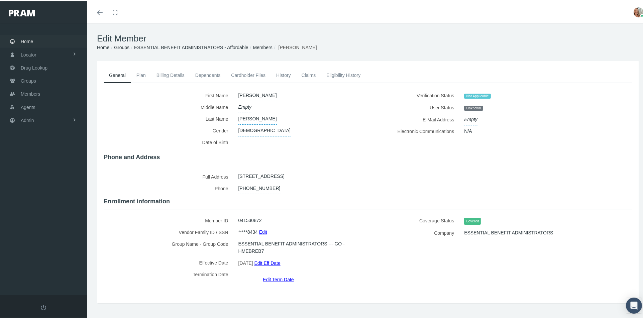
click at [37, 39] on link "Home" at bounding box center [43, 39] width 87 height 13
